Goal: Task Accomplishment & Management: Use online tool/utility

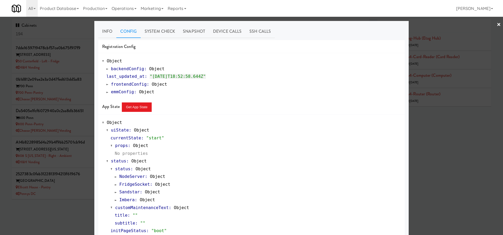
scroll to position [278, 0]
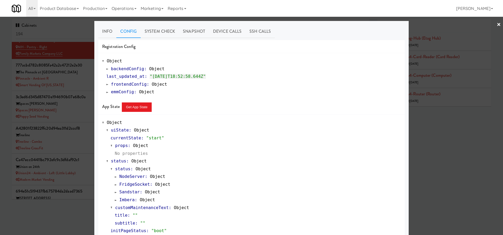
click at [54, 70] on div at bounding box center [251, 117] width 503 height 235
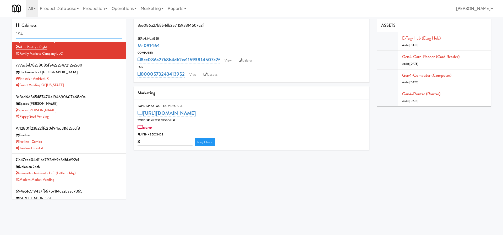
drag, startPoint x: 38, startPoint y: 37, endPoint x: 10, endPoint y: 33, distance: 27.8
click at [10, 33] on div "Cabinets 194 7dde1659719478cbf57ce0b675f917f9 50 Canterfield Pkwy 50 Canterfiel…" at bounding box center [69, 111] width 122 height 184
type input "office"
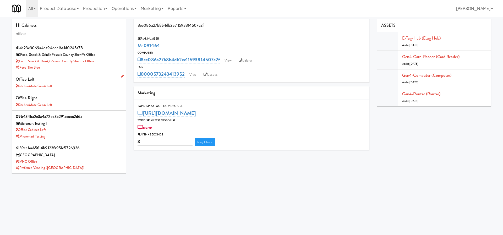
click at [77, 81] on div "Office Left" at bounding box center [69, 80] width 106 height 8
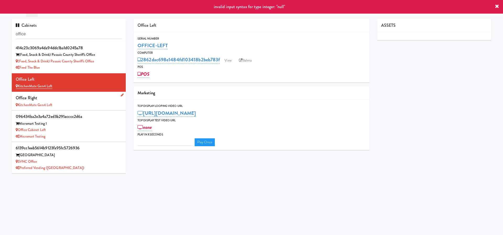
click at [100, 99] on div "Office Right" at bounding box center [69, 98] width 106 height 8
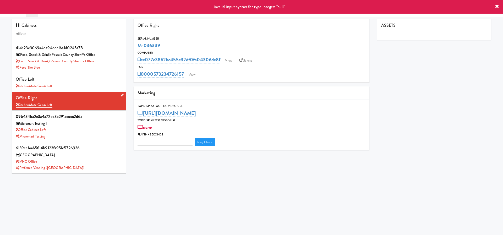
type input "3"
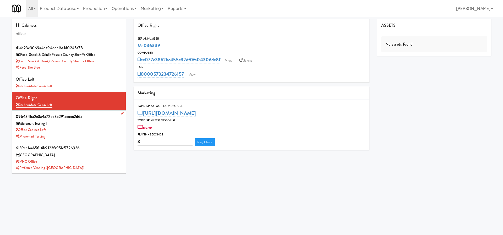
click at [74, 126] on div "Micromart Testing 1" at bounding box center [69, 124] width 106 height 7
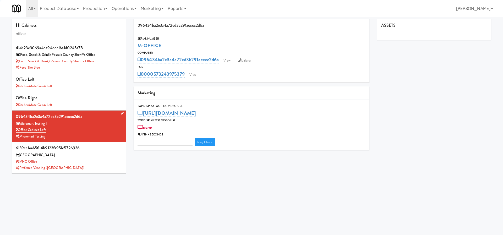
type input "3"
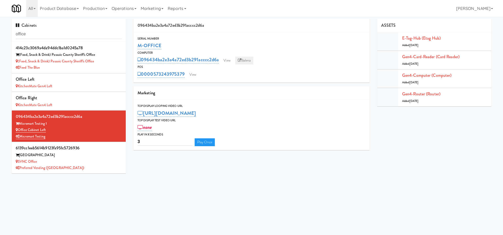
click at [248, 59] on link "Balena" at bounding box center [244, 61] width 18 height 8
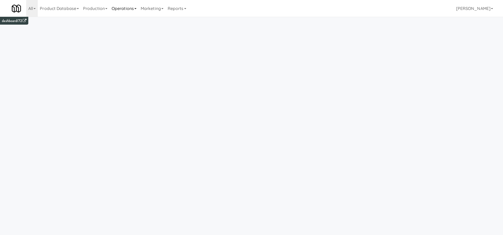
click at [132, 11] on link "Operations" at bounding box center [124, 8] width 29 height 17
click at [147, 105] on link "Vision Orders" at bounding box center [131, 108] width 42 height 9
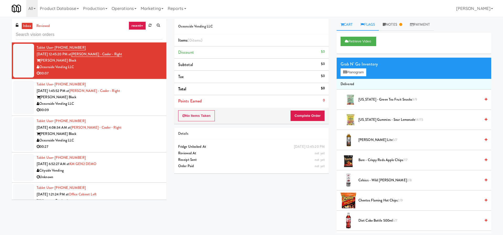
click at [367, 28] on link "Flags" at bounding box center [368, 25] width 22 height 12
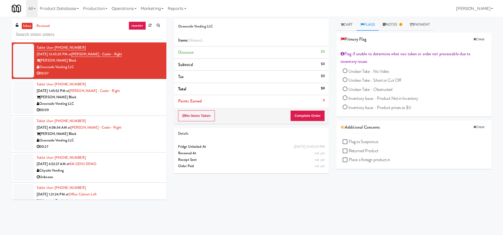
drag, startPoint x: 358, startPoint y: 142, endPoint x: 392, endPoint y: 144, distance: 34.4
click at [392, 143] on div "Flag as Suspicious Returned Product Place a foreign product in" at bounding box center [415, 151] width 145 height 27
drag, startPoint x: 383, startPoint y: 148, endPoint x: 362, endPoint y: 150, distance: 21.0
click at [362, 150] on div "Flag as Suspicious Returned Product Place a foreign product in" at bounding box center [415, 151] width 145 height 27
drag, startPoint x: 400, startPoint y: 159, endPoint x: 355, endPoint y: 160, distance: 44.6
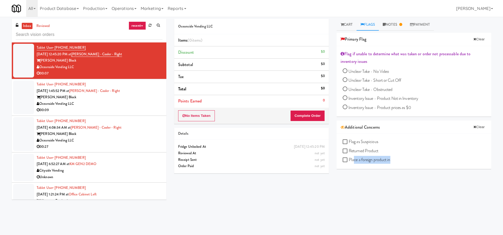
click at [355, 160] on div "Flag as Suspicious Returned Product Place a foreign product in" at bounding box center [415, 151] width 145 height 27
click at [380, 167] on div "Flag as Suspicious Returned Product Place a foreign product in" at bounding box center [414, 151] width 155 height 35
drag, startPoint x: 397, startPoint y: 160, endPoint x: 354, endPoint y: 160, distance: 43.3
click at [354, 160] on div "Flag as Suspicious Returned Product Place a foreign product in" at bounding box center [415, 151] width 145 height 27
click at [360, 169] on div "Retrieve Video Grab N' Go Inventory Planogram Delivered Arizona - Green Tea Fru…" at bounding box center [414, 131] width 155 height 197
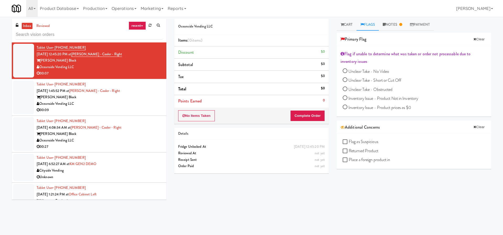
click at [379, 158] on span "Place a foreign product in" at bounding box center [370, 160] width 42 height 6
click at [349, 158] on input "Place a foreign product in" at bounding box center [346, 160] width 6 height 4
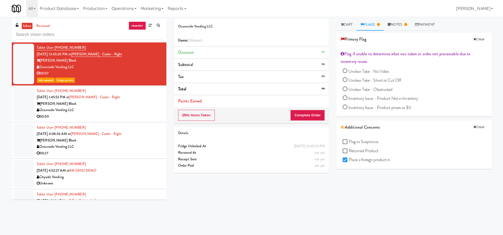
click at [363, 160] on span "Place a foreign product in" at bounding box center [370, 160] width 42 height 6
click at [349, 160] on input "Place a foreign product in" at bounding box center [346, 160] width 6 height 4
checkbox input "false"
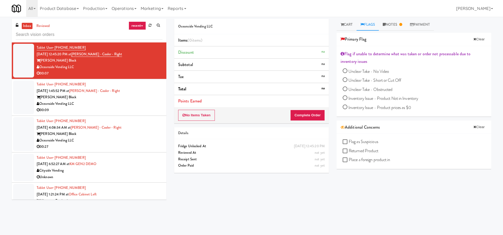
click at [403, 211] on div "Retrieve Video Grab N' Go Inventory Planogram Delivered Arizona - Green Tea Fru…" at bounding box center [414, 131] width 155 height 197
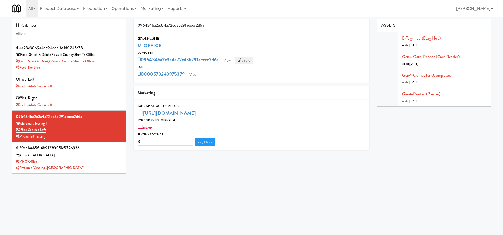
click at [246, 61] on link "Balena" at bounding box center [244, 61] width 18 height 8
drag, startPoint x: 99, startPoint y: 31, endPoint x: 33, endPoint y: 40, distance: 66.4
click at [33, 40] on div "Cabinets office" at bounding box center [69, 30] width 114 height 23
paste input "ec077c3862bc455c32df0fa04306de8f"
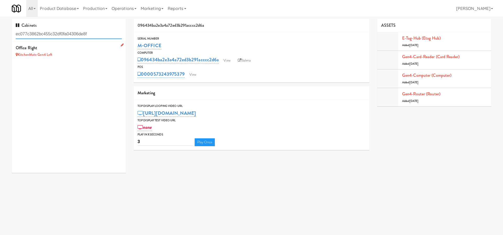
type input "ec077c3862bc455c32df0fa04306de8f"
click at [68, 47] on div "Office Right" at bounding box center [69, 48] width 106 height 8
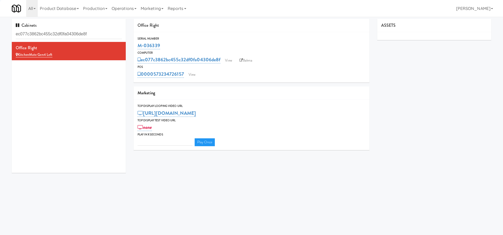
type input "3"
click at [233, 66] on div "POS" at bounding box center [252, 67] width 228 height 5
click at [233, 61] on link "View" at bounding box center [229, 61] width 12 height 8
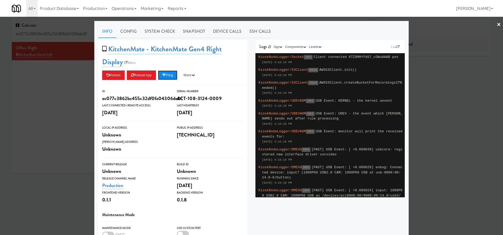
click at [173, 77] on button "Ping" at bounding box center [167, 75] width 19 height 9
click at [21, 139] on div at bounding box center [251, 117] width 503 height 235
